Goal: Information Seeking & Learning: Learn about a topic

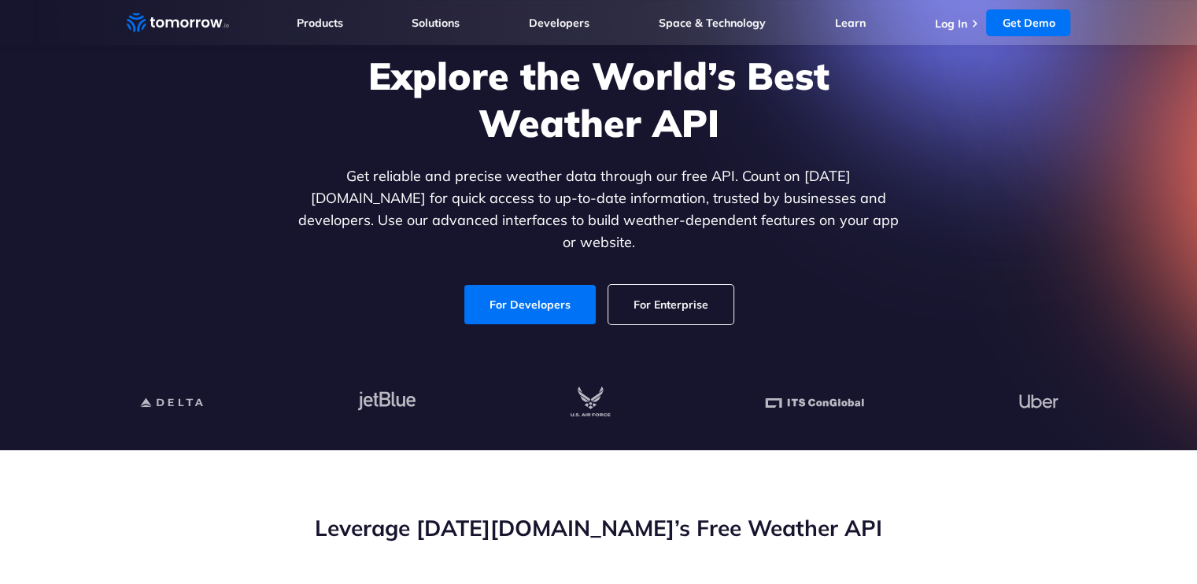
scroll to position [116, 0]
click at [540, 292] on link "For Developers" at bounding box center [529, 304] width 131 height 39
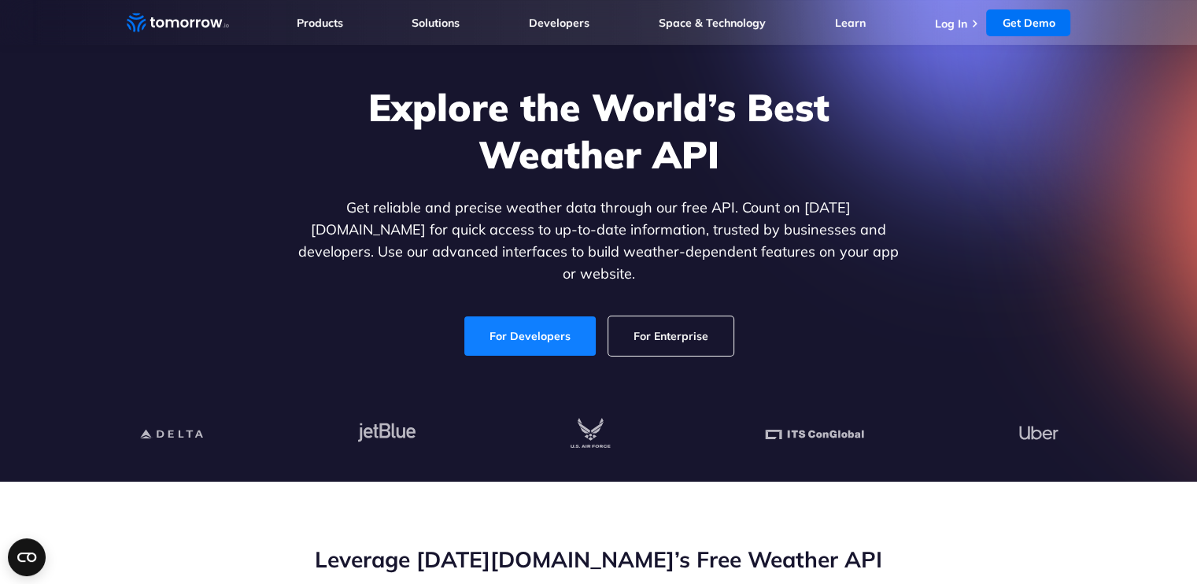
scroll to position [0, 0]
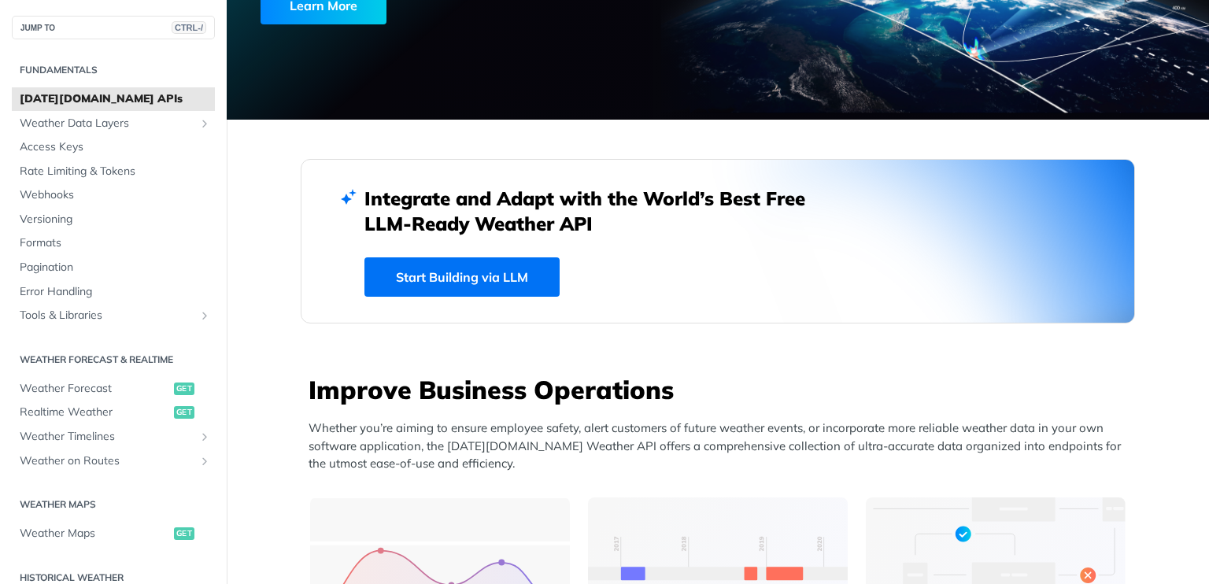
scroll to position [279, 0]
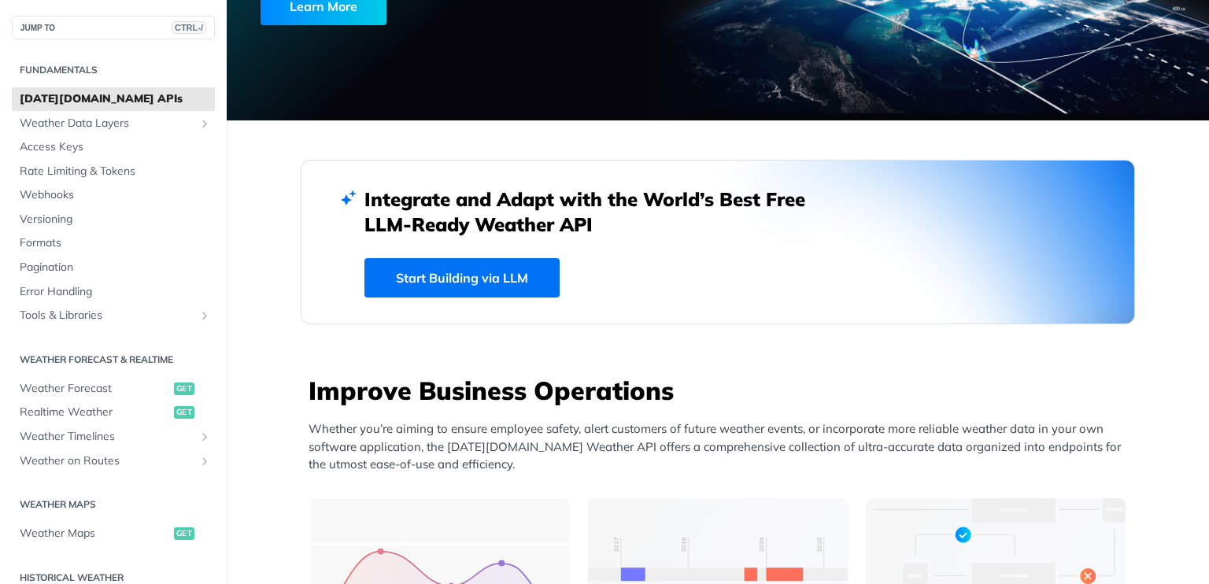
click at [453, 270] on link "Start Building via LLM" at bounding box center [461, 277] width 195 height 39
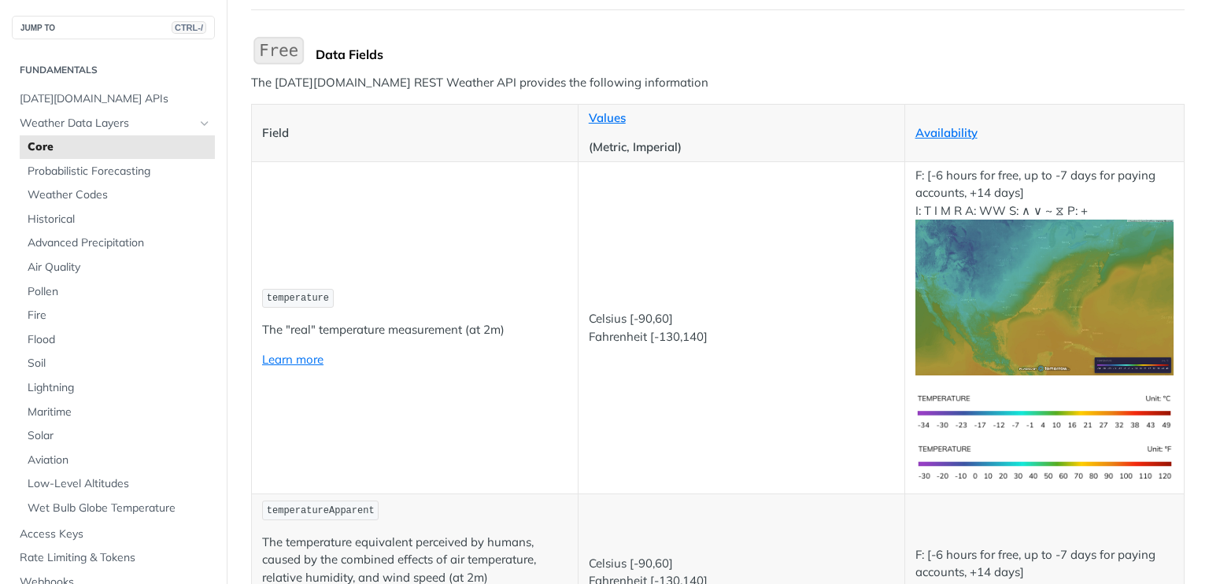
scroll to position [157, 0]
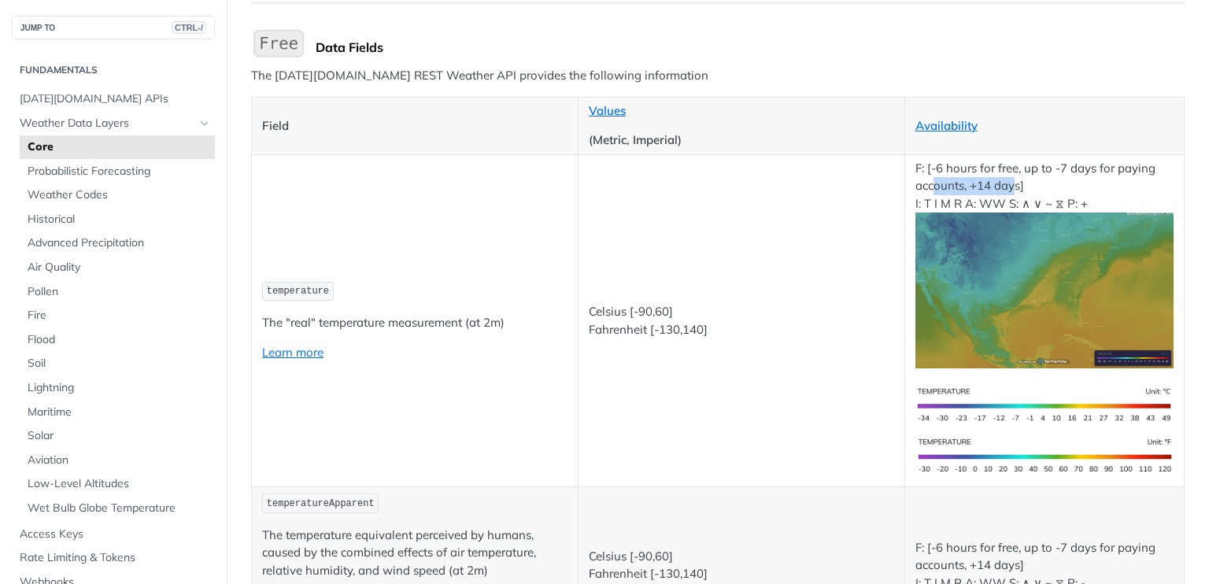
drag, startPoint x: 926, startPoint y: 179, endPoint x: 1008, endPoint y: 179, distance: 81.8
click at [1008, 179] on p "F: [-6 hours for free, up to -7 days for paying accounts, +14 days] I: T I M R …" at bounding box center [1044, 264] width 259 height 209
drag, startPoint x: 948, startPoint y: 165, endPoint x: 1014, endPoint y: 165, distance: 65.3
click at [1014, 165] on p "F: [-6 hours for free, up to -7 days for paying accounts, +14 days] I: T I M R …" at bounding box center [1044, 264] width 259 height 209
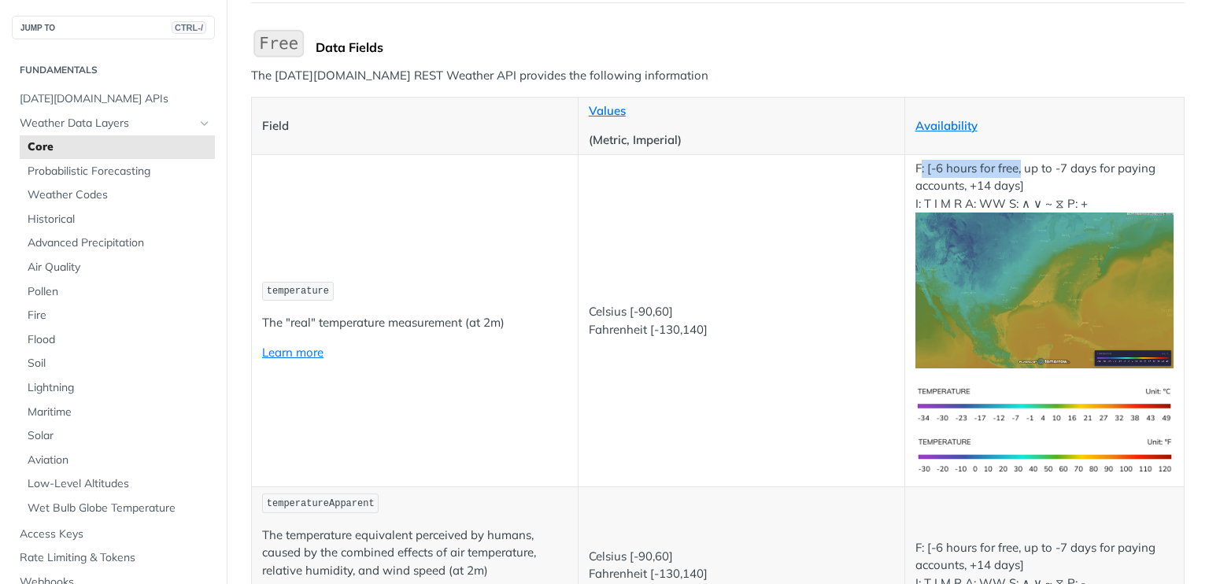
click at [1014, 165] on p "F: [-6 hours for free, up to -7 days for paying accounts, +14 days] I: T I M R …" at bounding box center [1044, 264] width 259 height 209
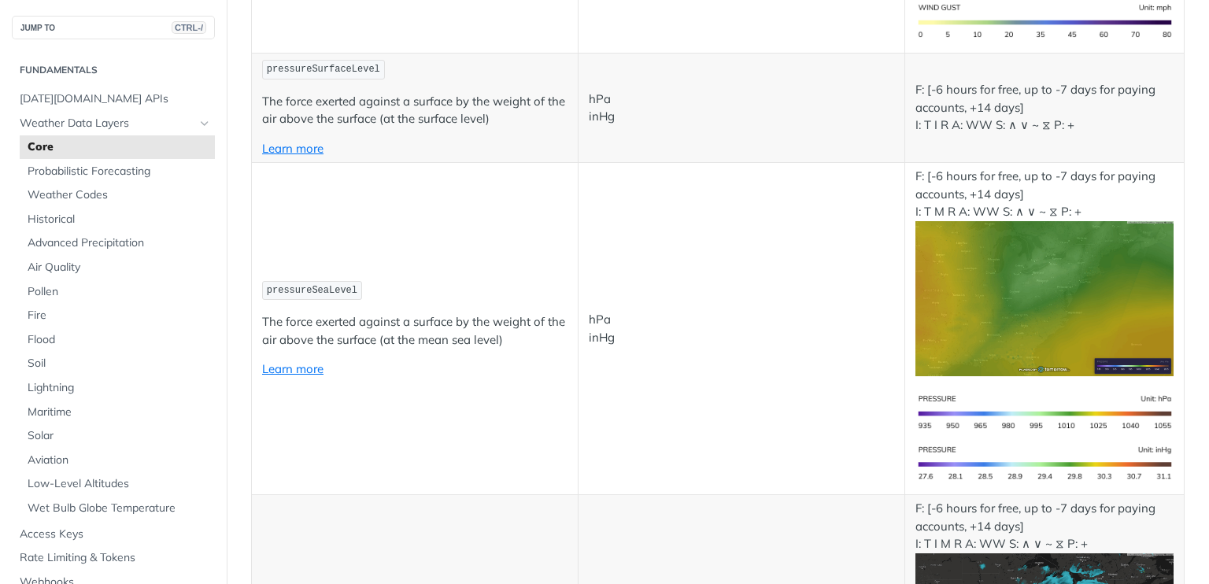
scroll to position [2361, 0]
